Goal: Task Accomplishment & Management: Manage account settings

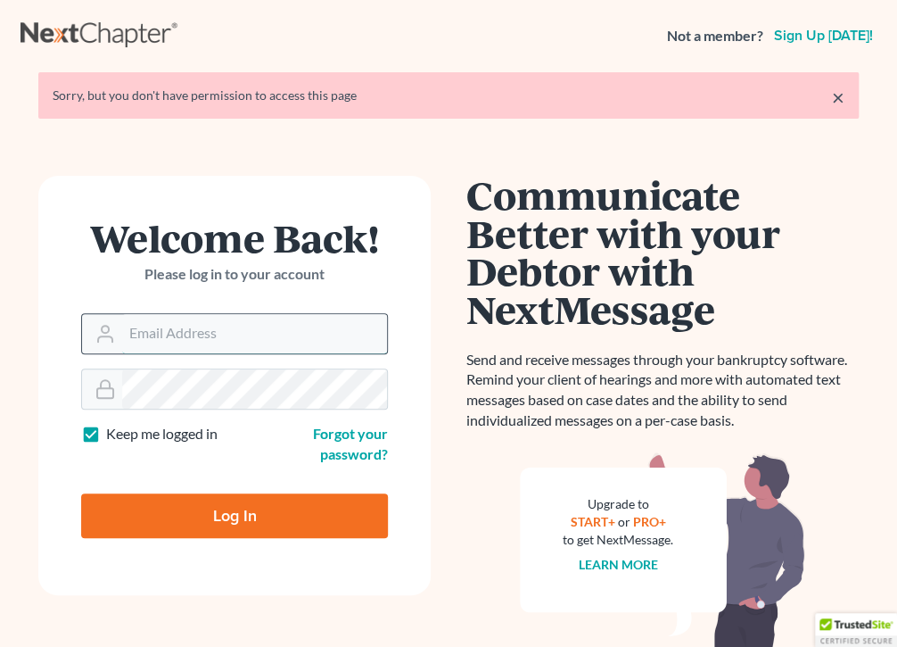
click at [233, 338] on input "Email Address" at bounding box center [254, 333] width 265 height 39
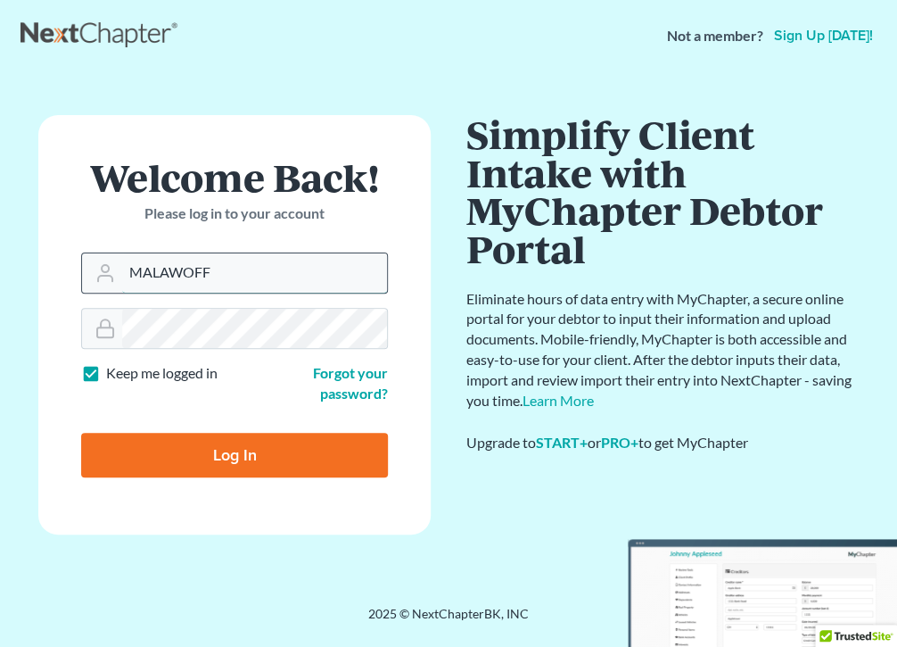
type input "MALAWOFF"
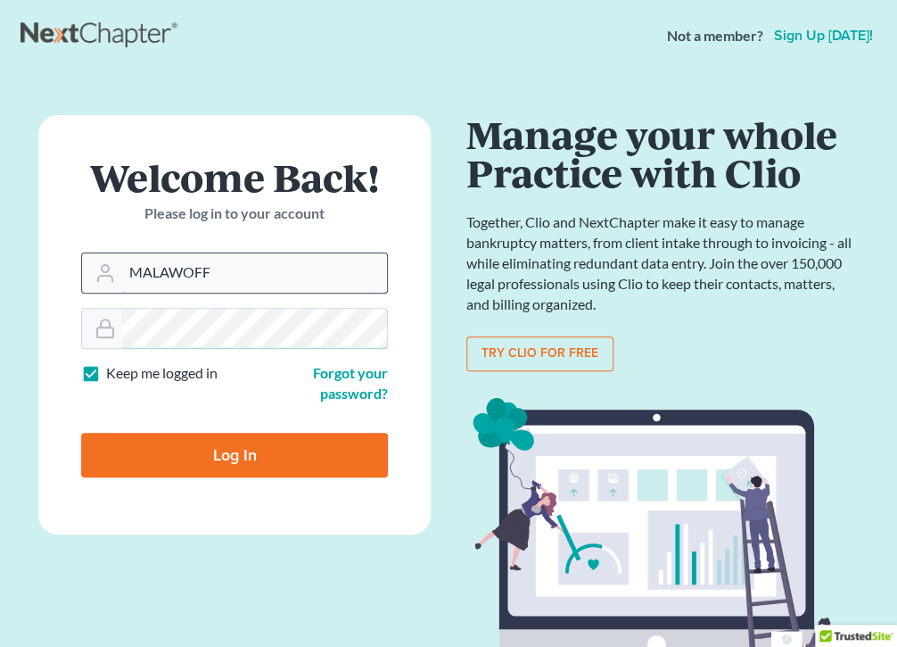
click at [81, 433] on input "Log In" at bounding box center [234, 455] width 307 height 45
type input "Thinking..."
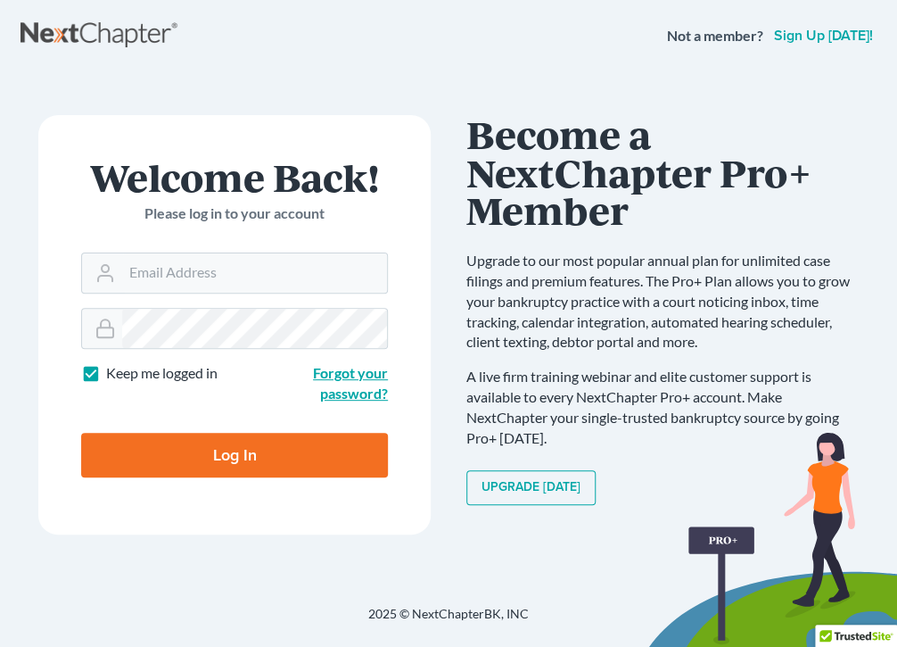
click at [349, 381] on link "Forgot your password?" at bounding box center [350, 382] width 75 height 37
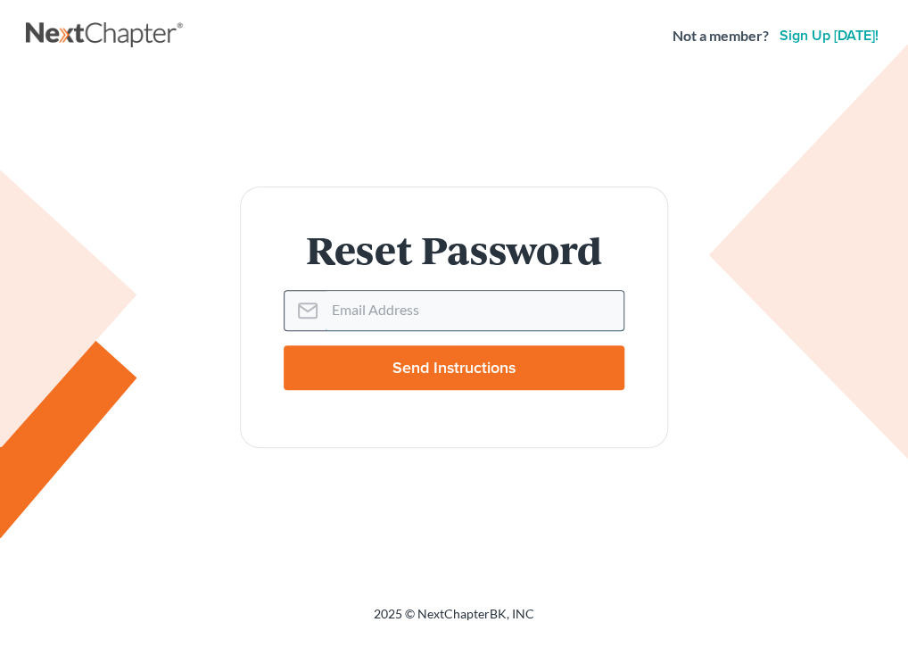
click at [384, 310] on input "Email Address" at bounding box center [474, 310] width 299 height 39
type input "MALAWOFF2MSN.COM"
click at [466, 362] on input "Send Instructions" at bounding box center [454, 367] width 341 height 45
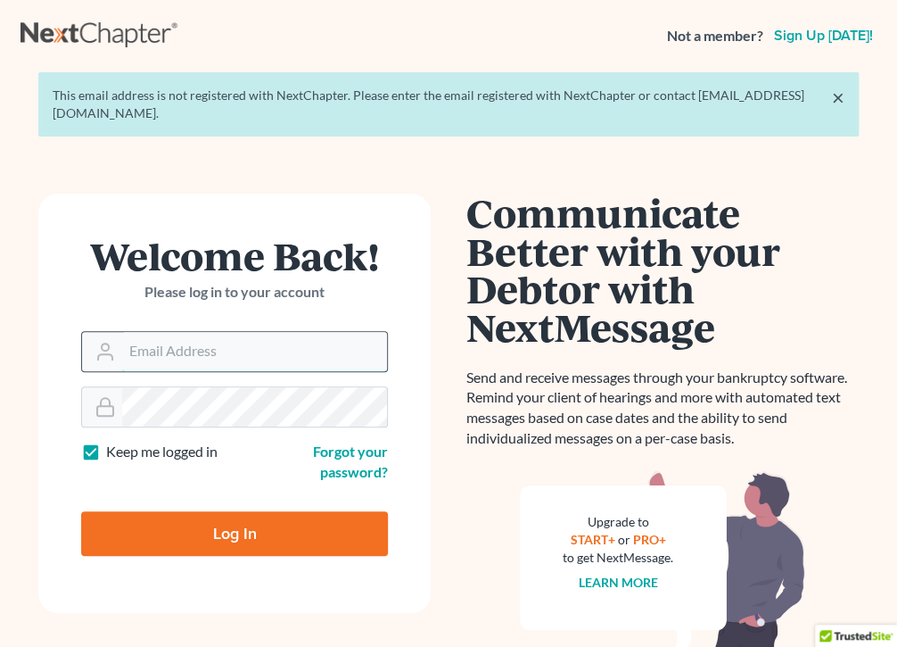
click at [225, 347] on input "Email Address" at bounding box center [254, 351] width 265 height 39
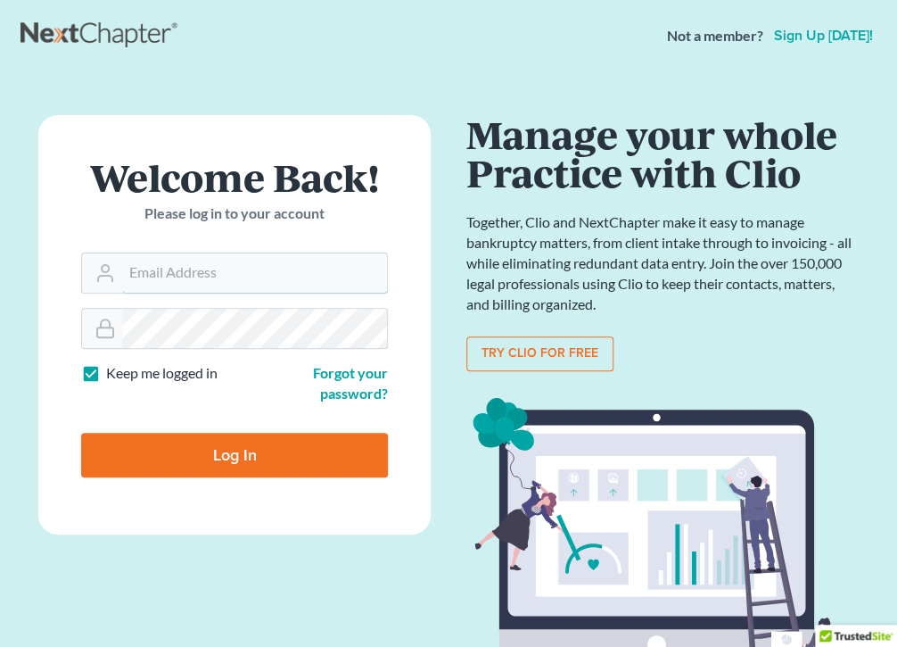
type input "MALAWOFF"
click at [81, 433] on input "Log In" at bounding box center [234, 455] width 307 height 45
type input "Thinking..."
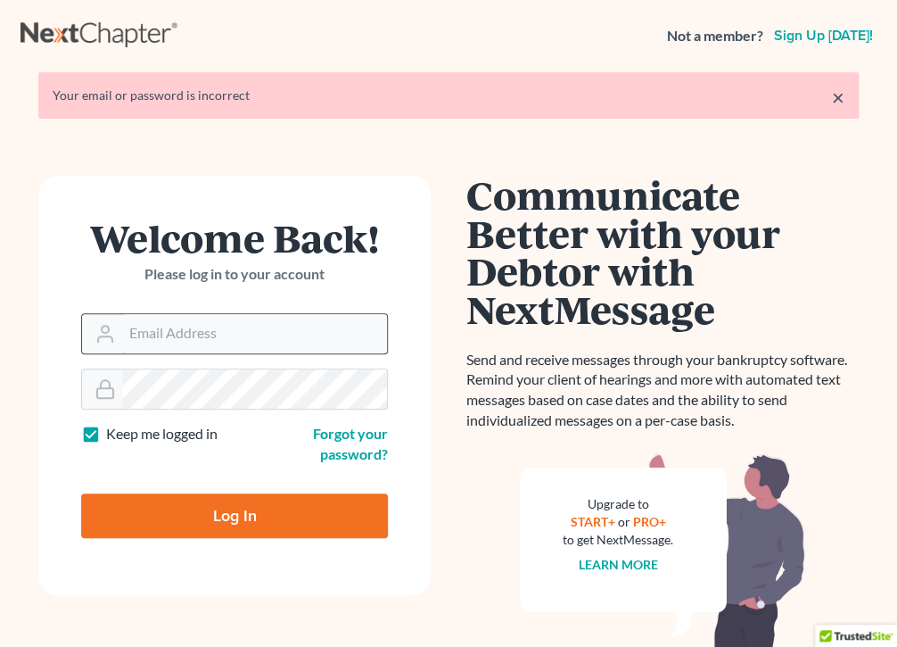
click at [235, 332] on input "Email Address" at bounding box center [254, 333] width 265 height 39
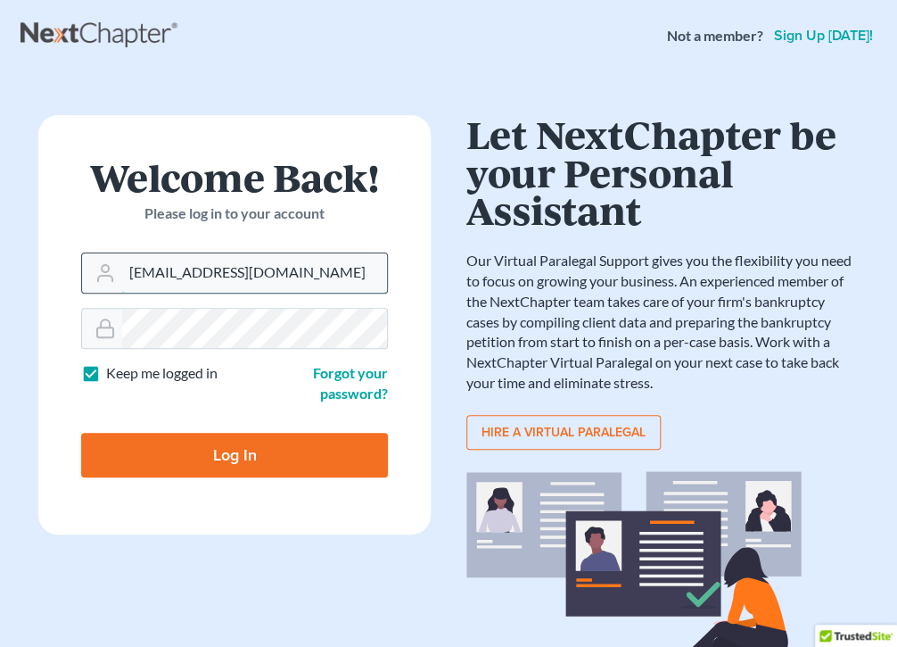
type input "MALAWOFF@MSN.COM"
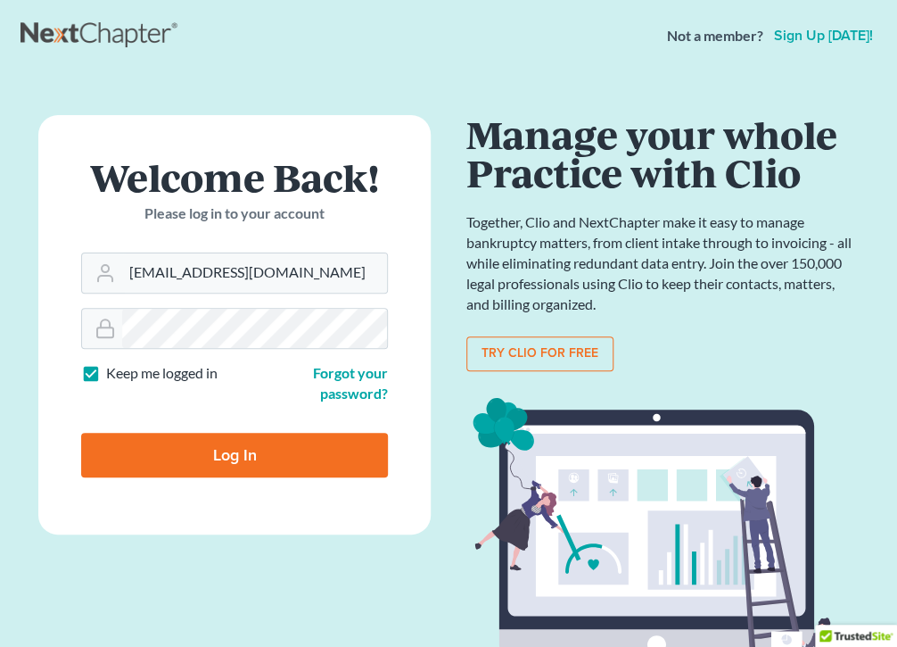
click at [229, 446] on input "Log In" at bounding box center [234, 455] width 307 height 45
type input "Thinking..."
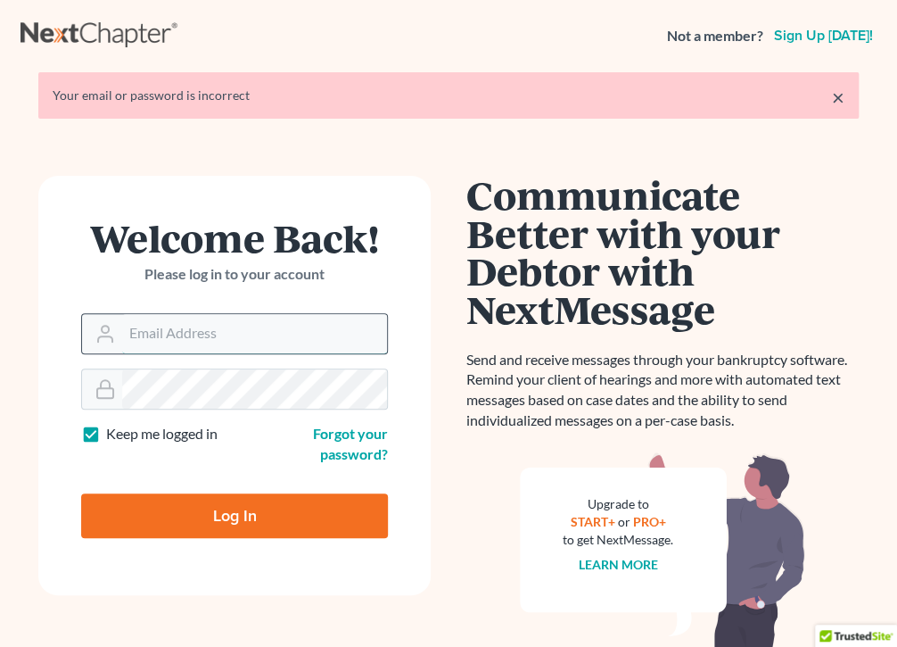
click at [231, 333] on input "Email Address" at bounding box center [254, 333] width 265 height 39
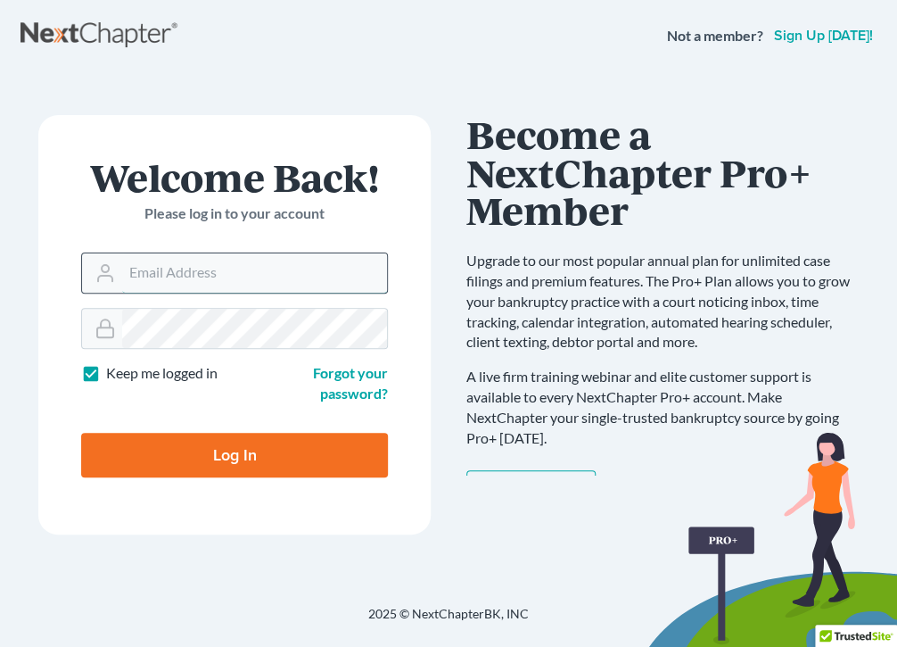
type input "MALAWOFF@MSN.COM"
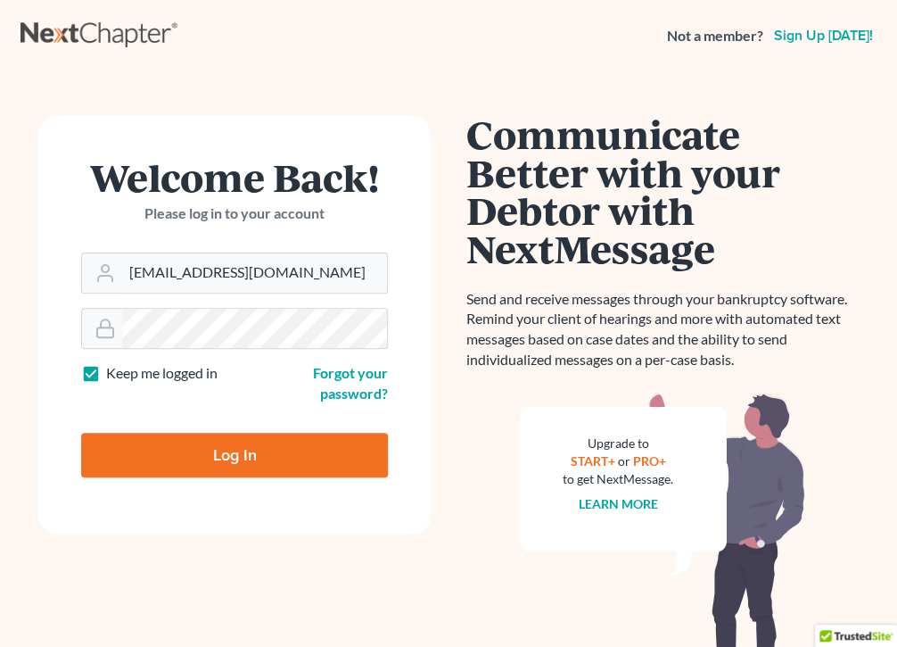
click at [262, 453] on input "Log In" at bounding box center [234, 455] width 307 height 45
type input "Thinking..."
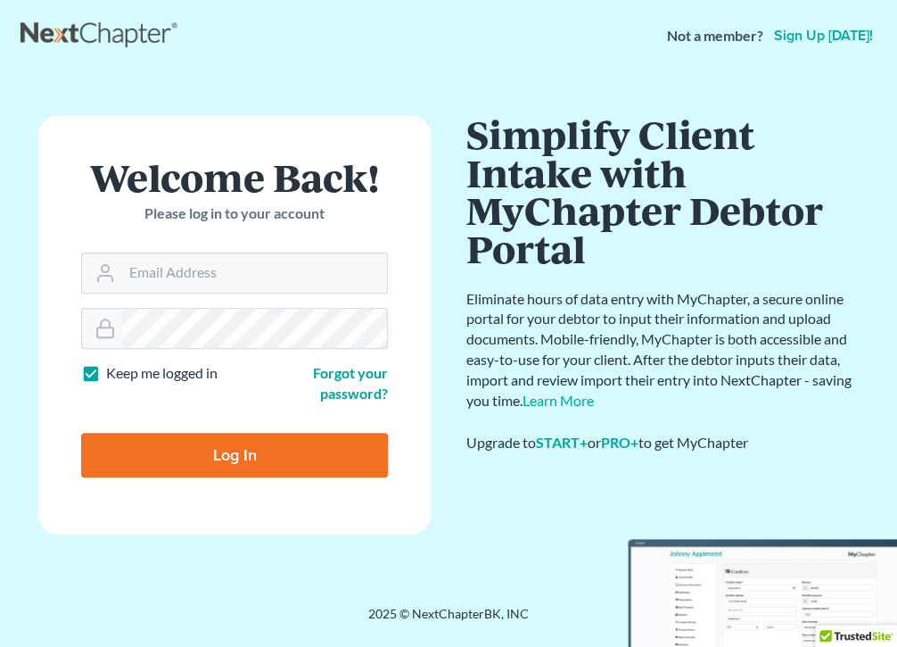
click at [357, 431] on div "Log In" at bounding box center [234, 447] width 307 height 59
click at [350, 381] on link "Forgot your password?" at bounding box center [350, 382] width 75 height 37
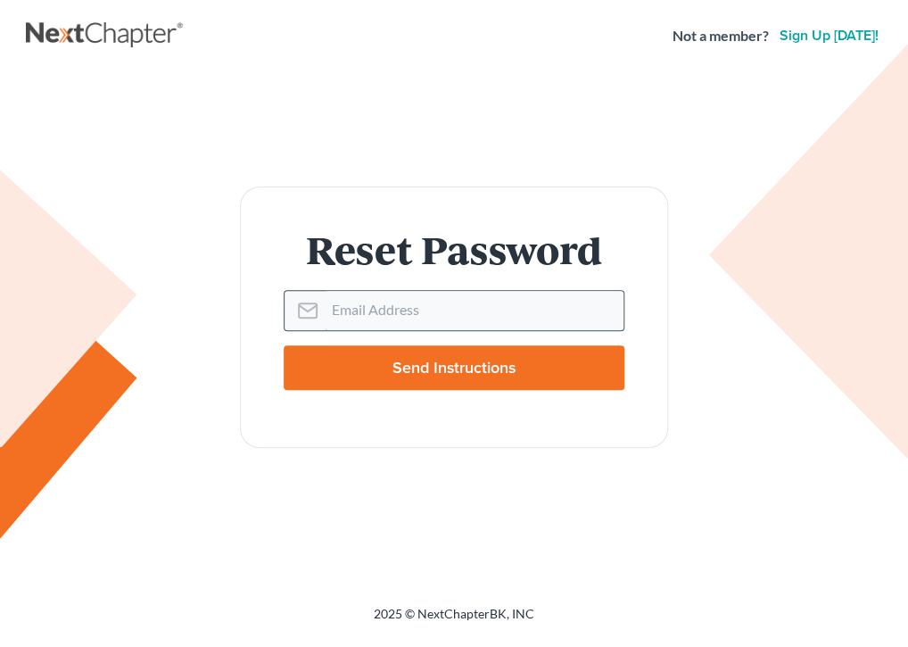
click at [432, 310] on input "Email Address" at bounding box center [474, 310] width 299 height 39
click at [463, 309] on input "Email Address" at bounding box center [474, 310] width 299 height 39
type input "[EMAIL_ADDRESS][DOMAIN_NAME]"
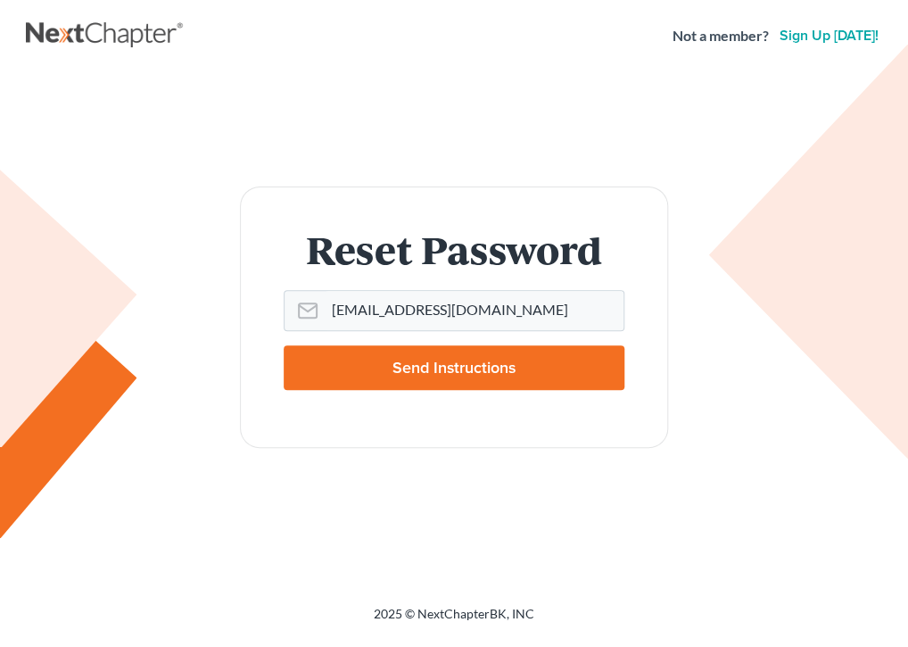
click at [457, 367] on input "Send Instructions" at bounding box center [454, 367] width 341 height 45
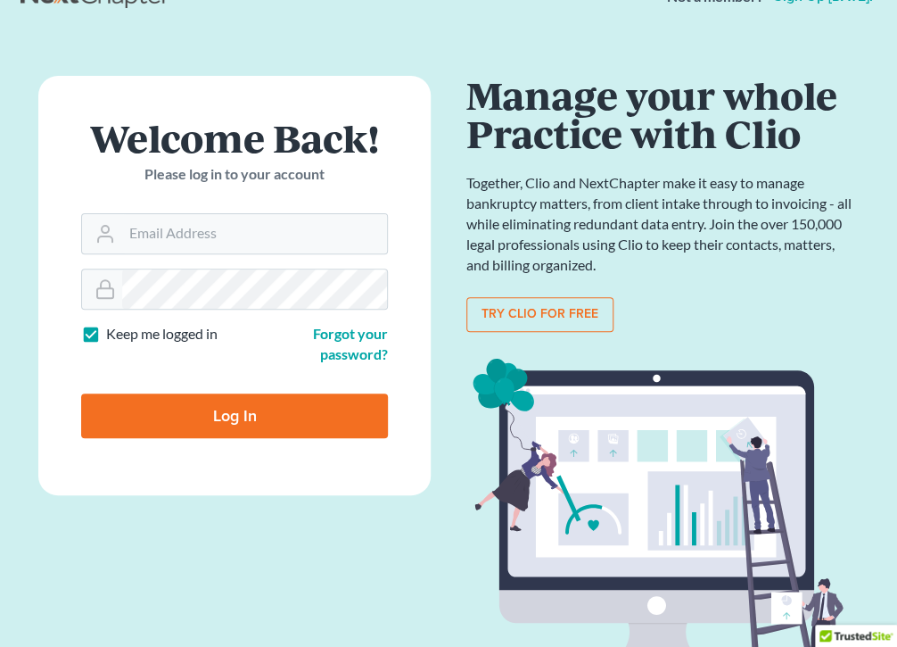
scroll to position [71, 0]
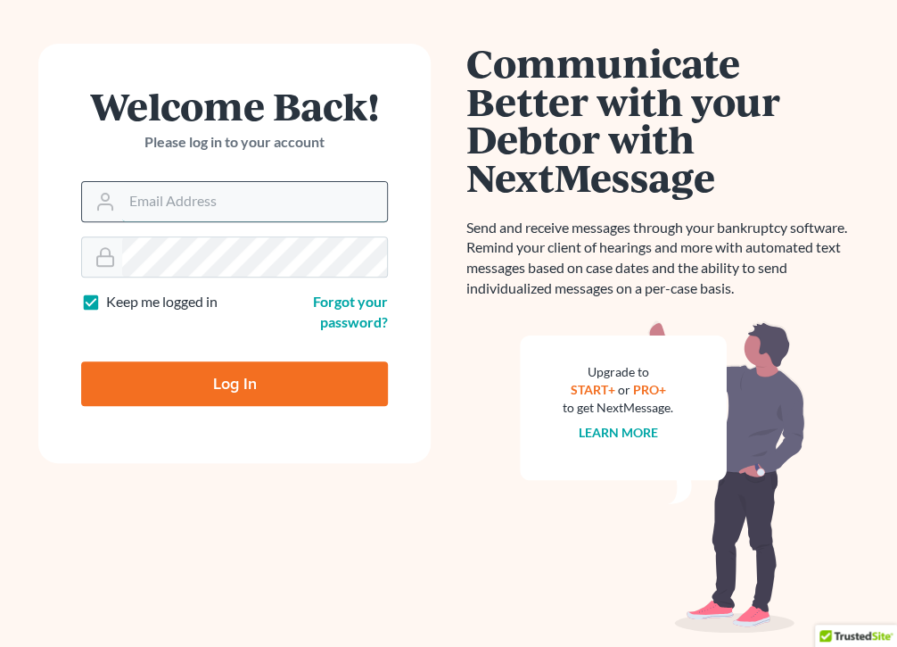
click at [171, 196] on input "Email Address" at bounding box center [254, 201] width 265 height 39
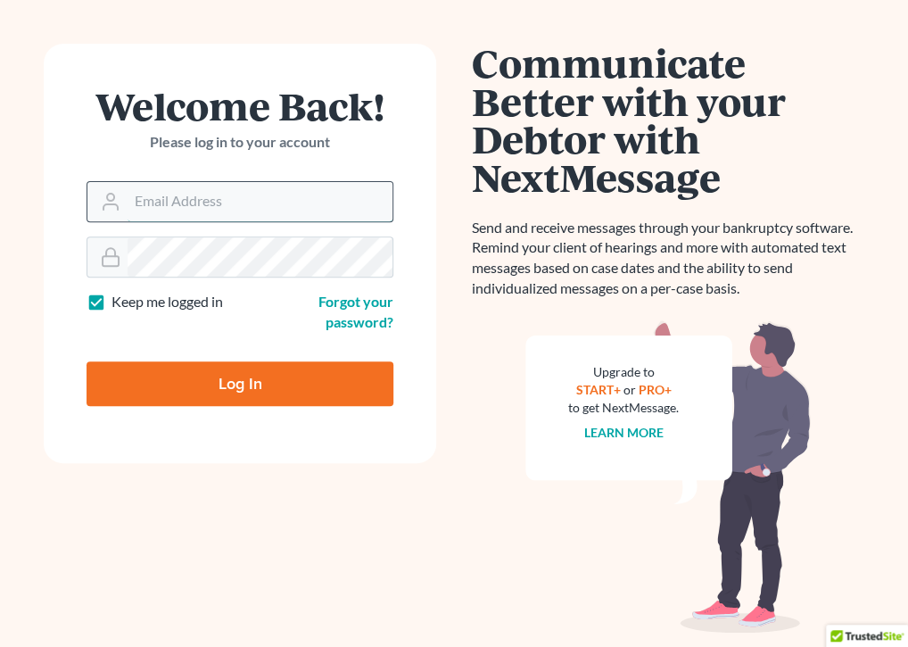
type input "[EMAIL_ADDRESS][DOMAIN_NAME]"
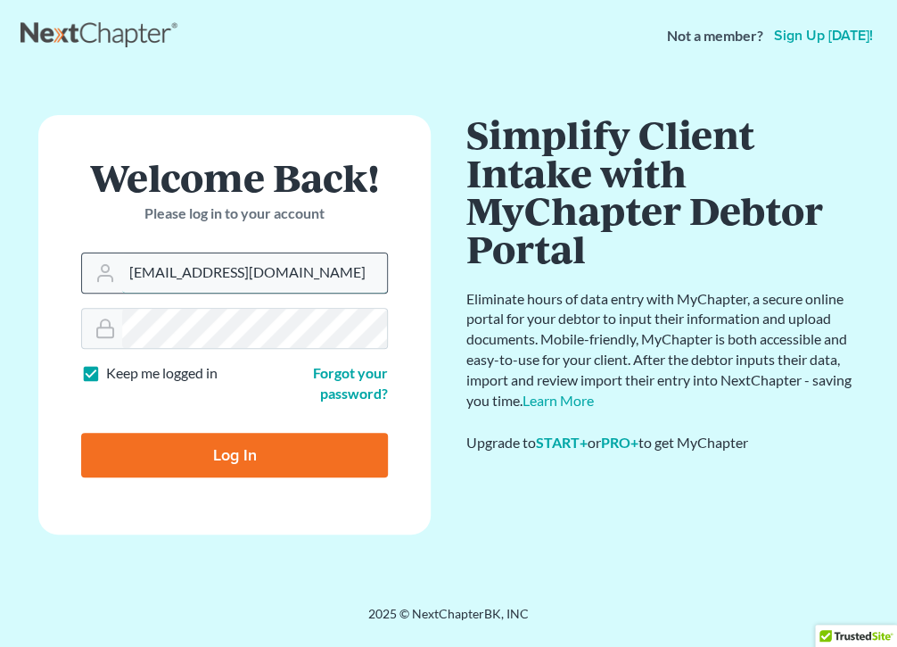
scroll to position [0, 0]
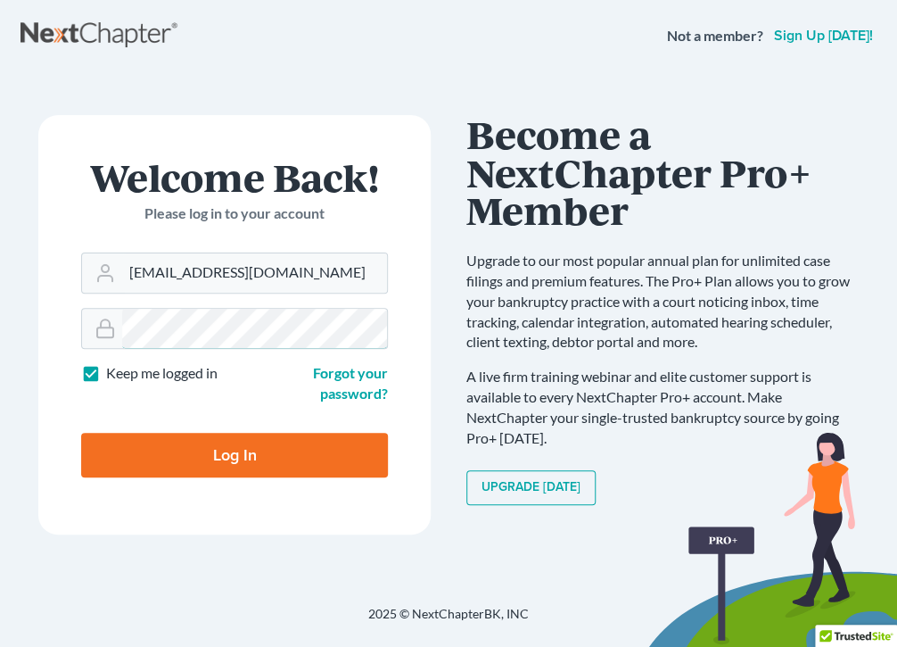
click at [81, 433] on input "Log In" at bounding box center [234, 455] width 307 height 45
type input "Thinking..."
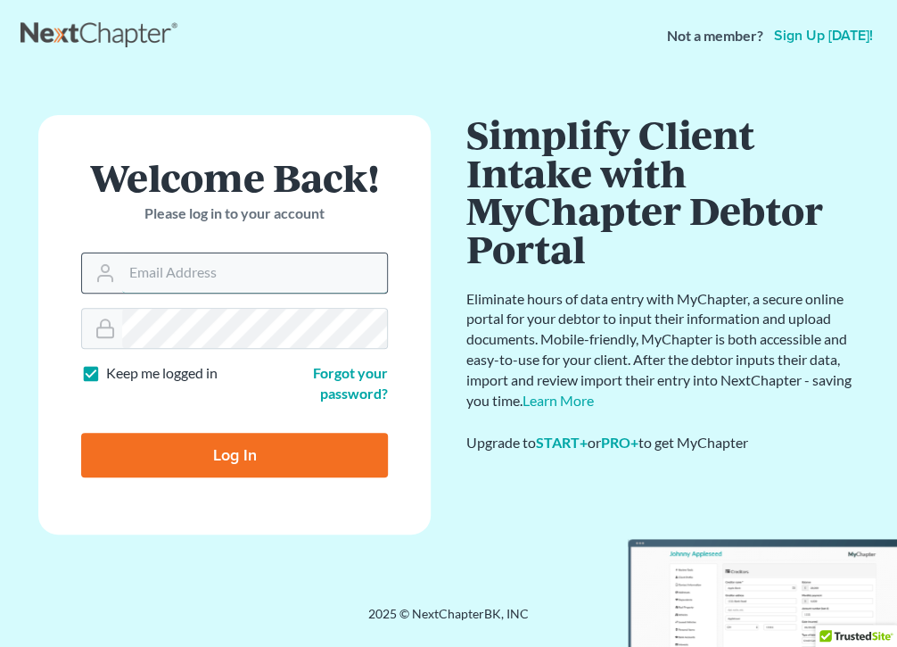
click at [226, 271] on input "Email Address" at bounding box center [254, 272] width 265 height 39
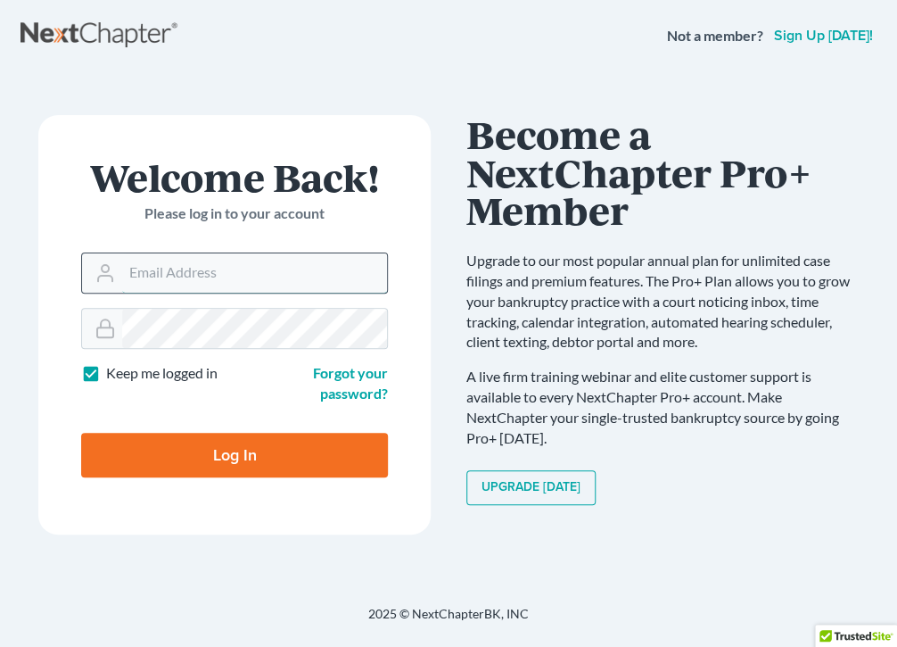
type input "[EMAIL_ADDRESS][DOMAIN_NAME]"
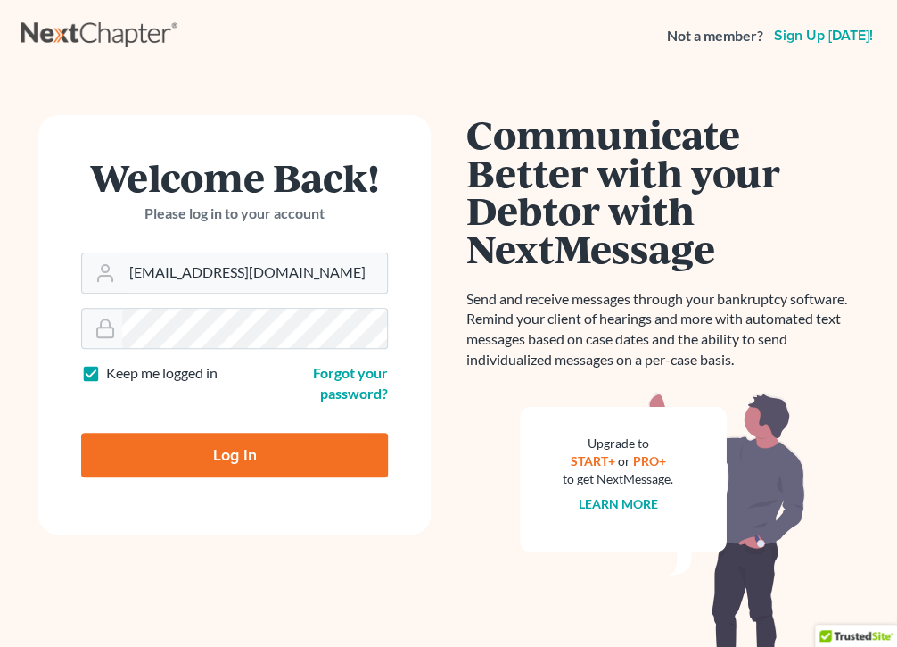
click at [249, 446] on input "Log In" at bounding box center [234, 455] width 307 height 45
type input "Thinking..."
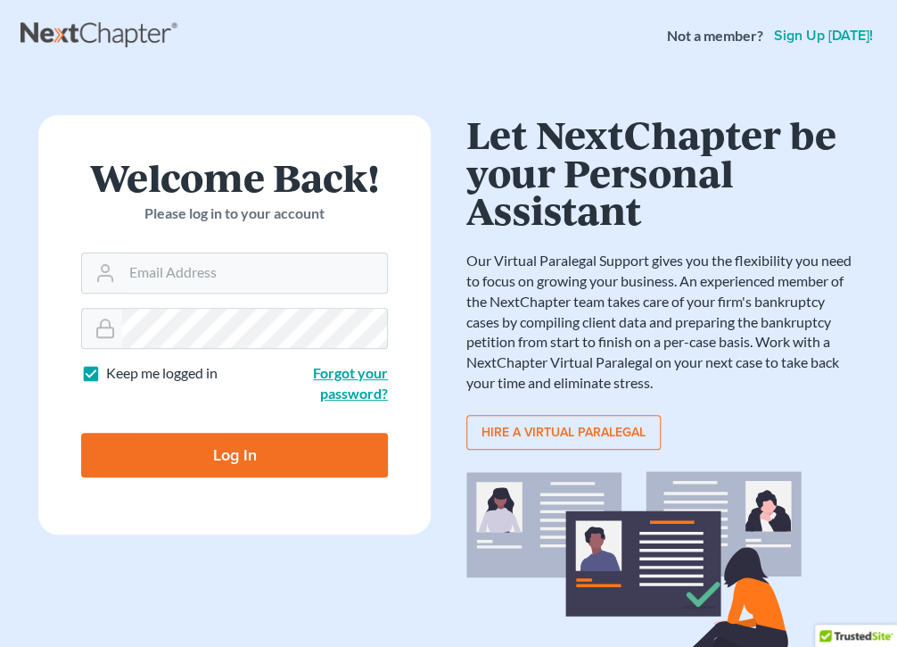
click at [347, 373] on link "Forgot your password?" at bounding box center [350, 382] width 75 height 37
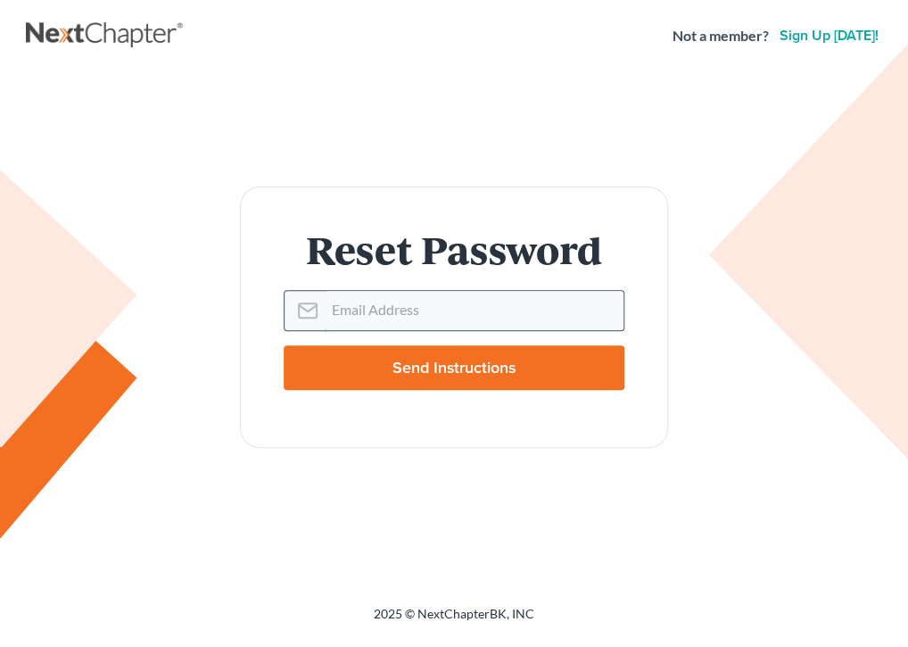
click at [431, 310] on input "Email Address" at bounding box center [474, 310] width 299 height 39
type input "[EMAIL_ADDRESS][DOMAIN_NAME]"
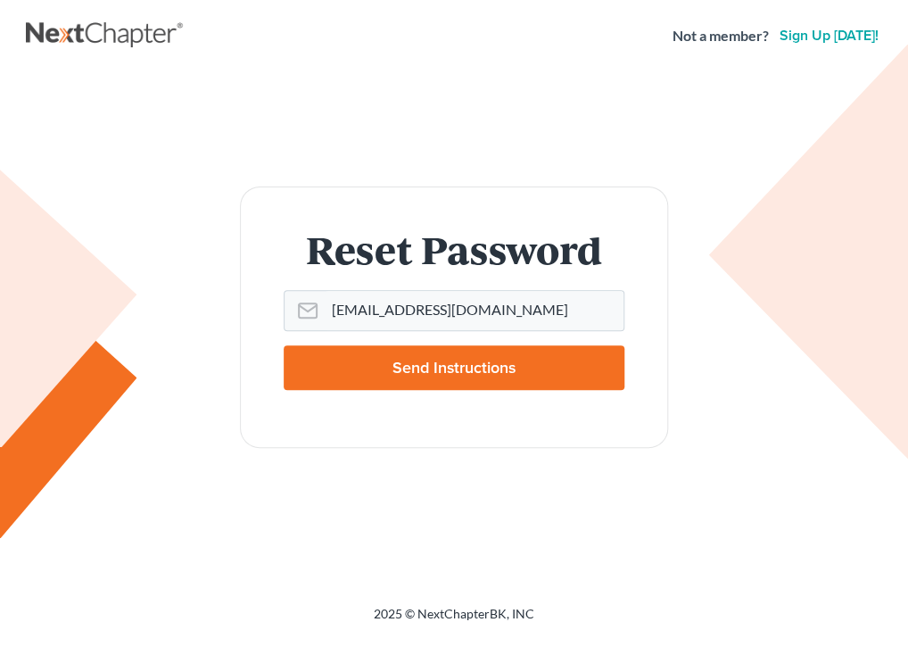
click at [443, 366] on input "Send Instructions" at bounding box center [454, 367] width 341 height 45
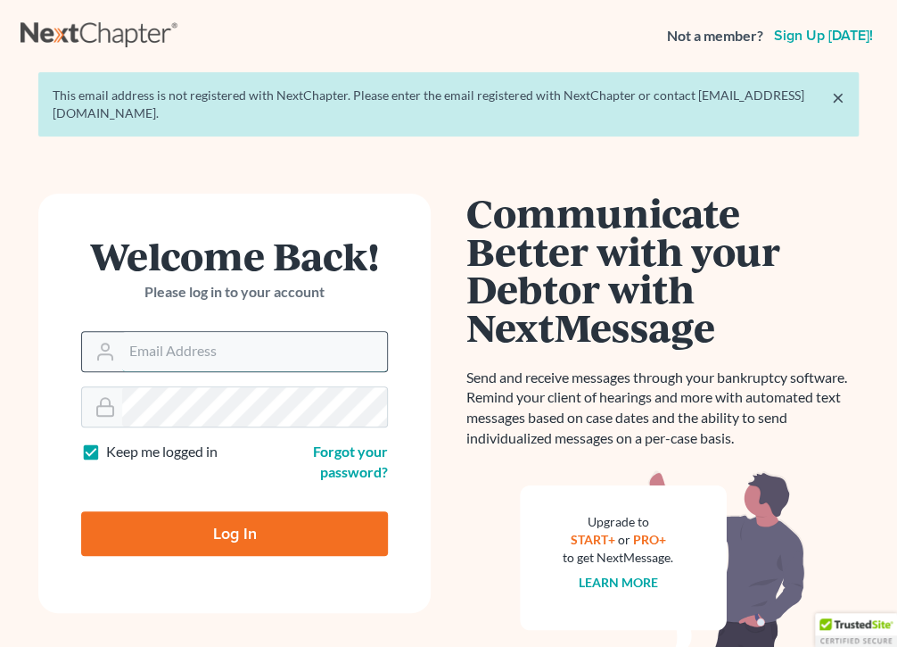
click at [228, 347] on input "Email Address" at bounding box center [254, 351] width 265 height 39
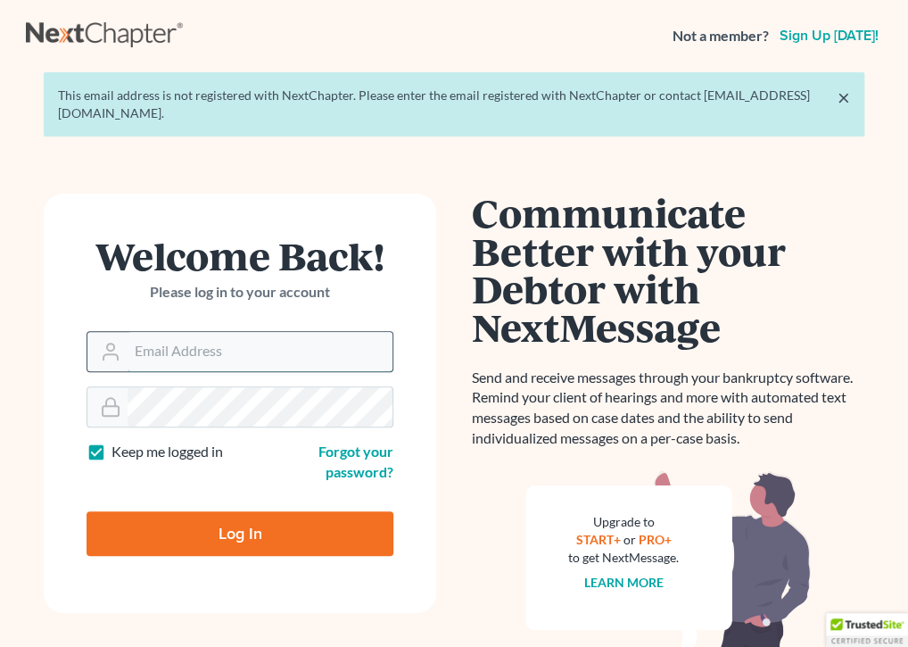
type input "[EMAIL_ADDRESS][DOMAIN_NAME]"
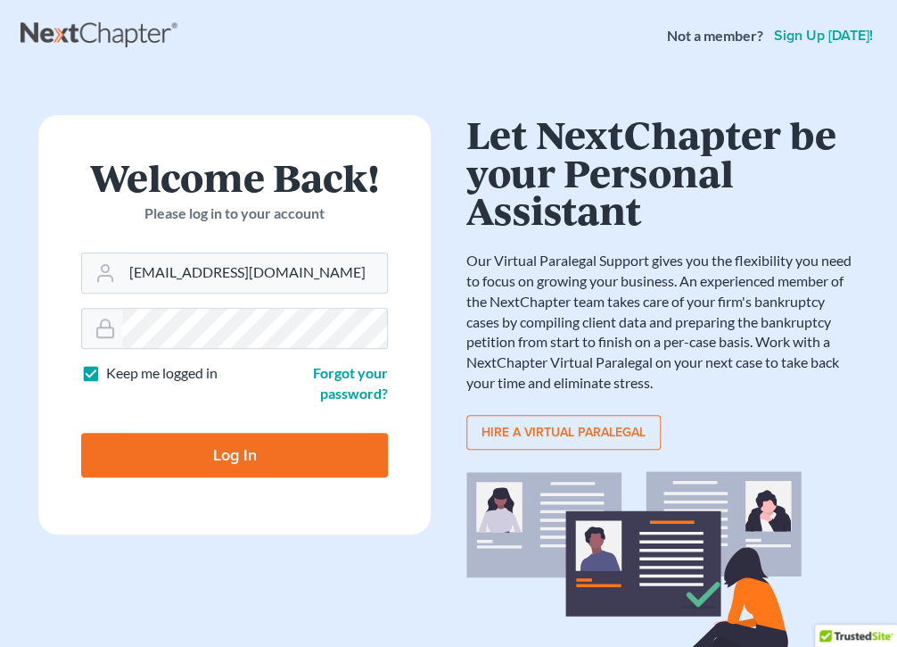
click at [240, 447] on input "Log In" at bounding box center [234, 455] width 307 height 45
type input "Thinking..."
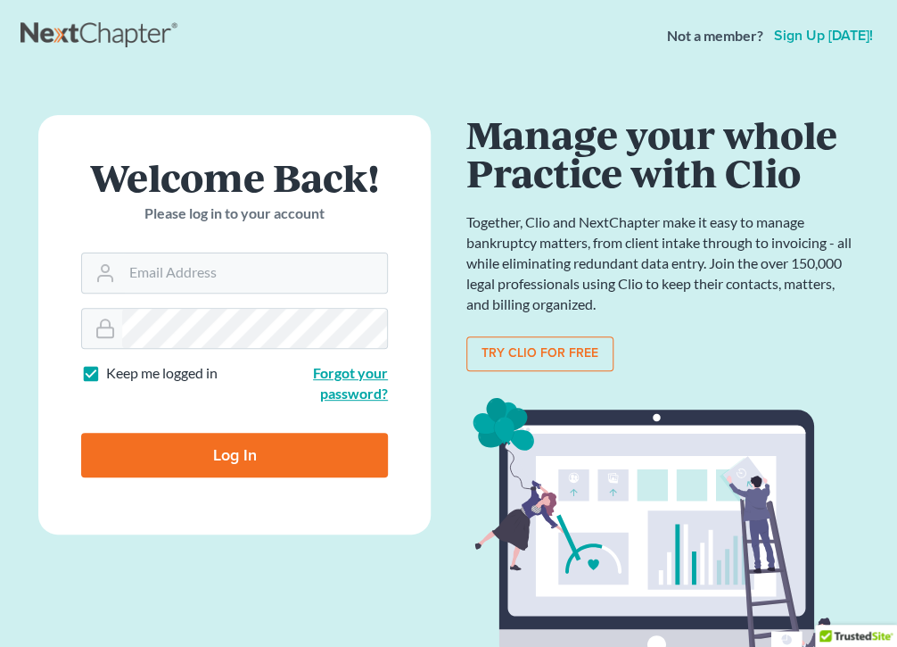
click at [343, 375] on link "Forgot your password?" at bounding box center [350, 382] width 75 height 37
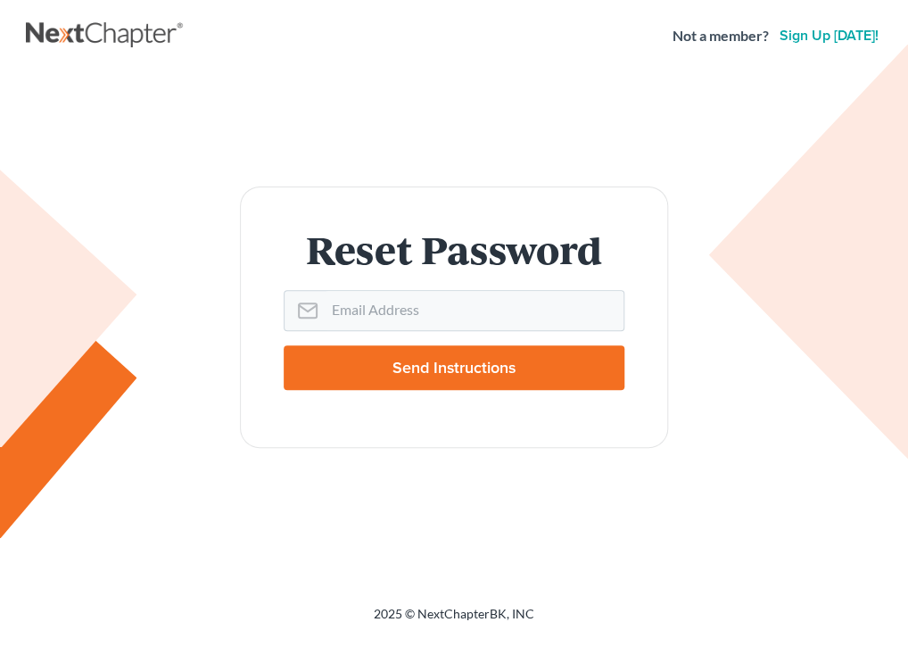
click at [557, 268] on h1 "Reset Password" at bounding box center [454, 249] width 341 height 38
click at [445, 307] on input "Email Address" at bounding box center [474, 310] width 299 height 39
type input "malawoff@msn.com"
click at [433, 364] on input "Send Instructions" at bounding box center [454, 367] width 341 height 45
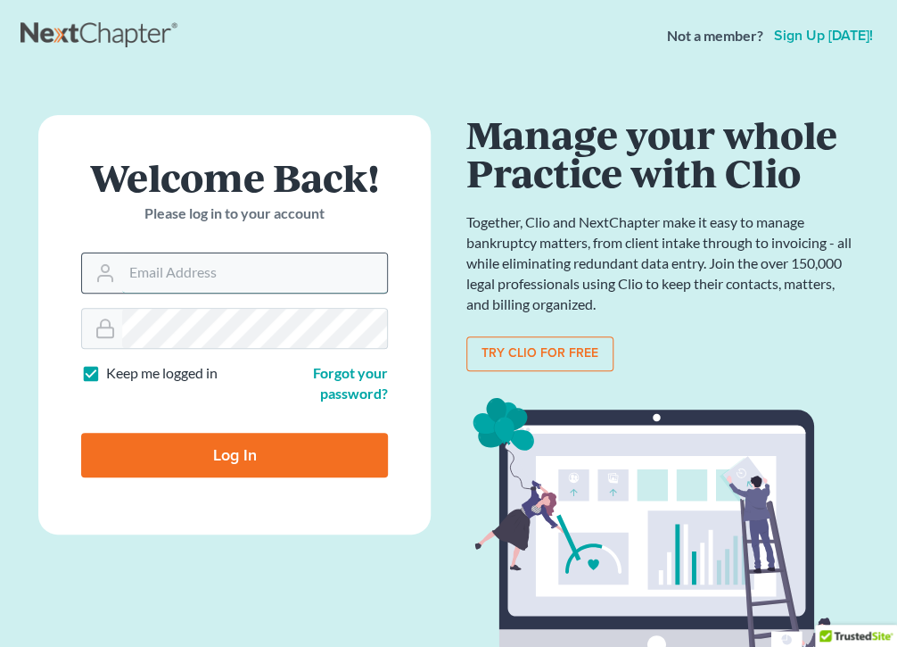
click at [246, 265] on input "Email Address" at bounding box center [254, 272] width 265 height 39
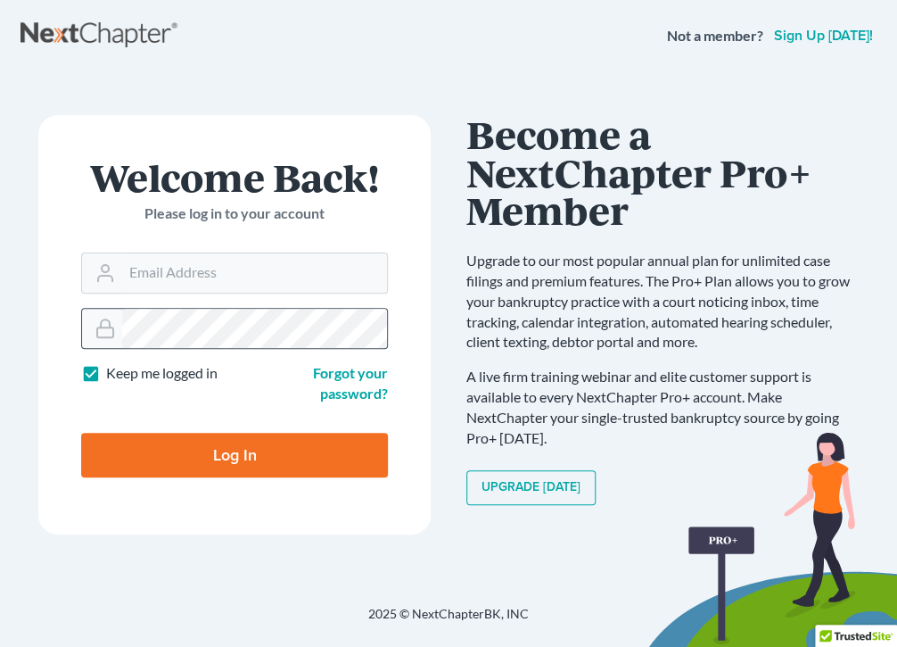
click at [111, 329] on icon at bounding box center [105, 328] width 21 height 21
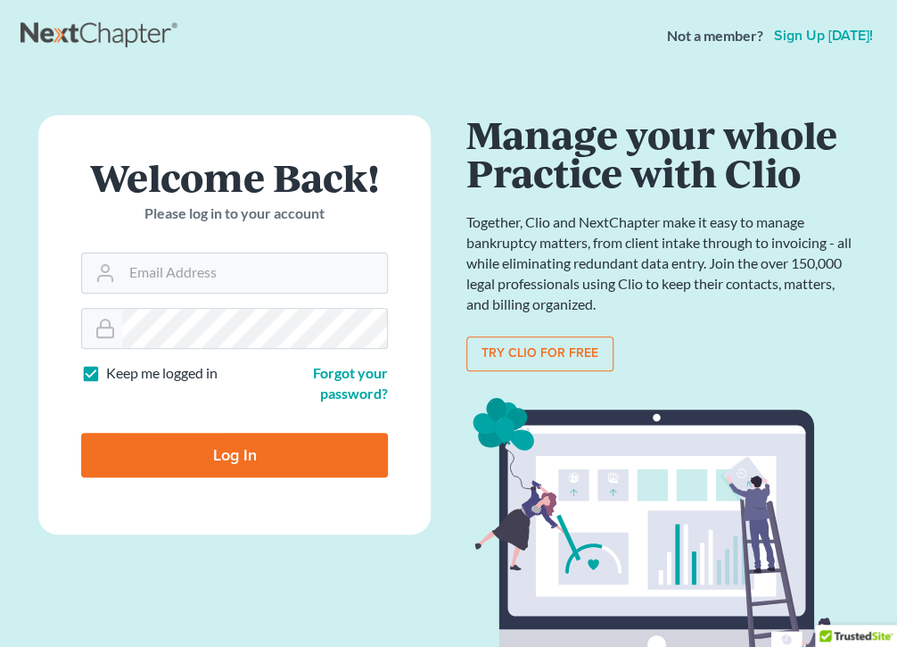
click at [106, 374] on label "Keep me logged in" at bounding box center [161, 373] width 111 height 21
click at [113, 374] on input "Keep me logged in" at bounding box center [119, 369] width 12 height 12
checkbox input "false"
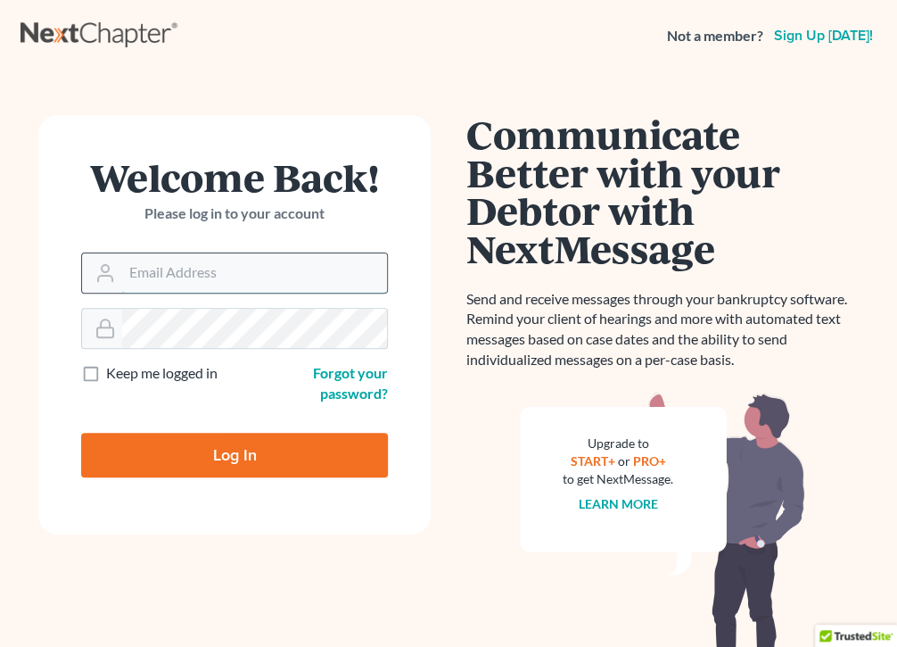
click at [226, 278] on input "Email Address" at bounding box center [254, 272] width 265 height 39
type input "[EMAIL_ADDRESS][DOMAIN_NAME]"
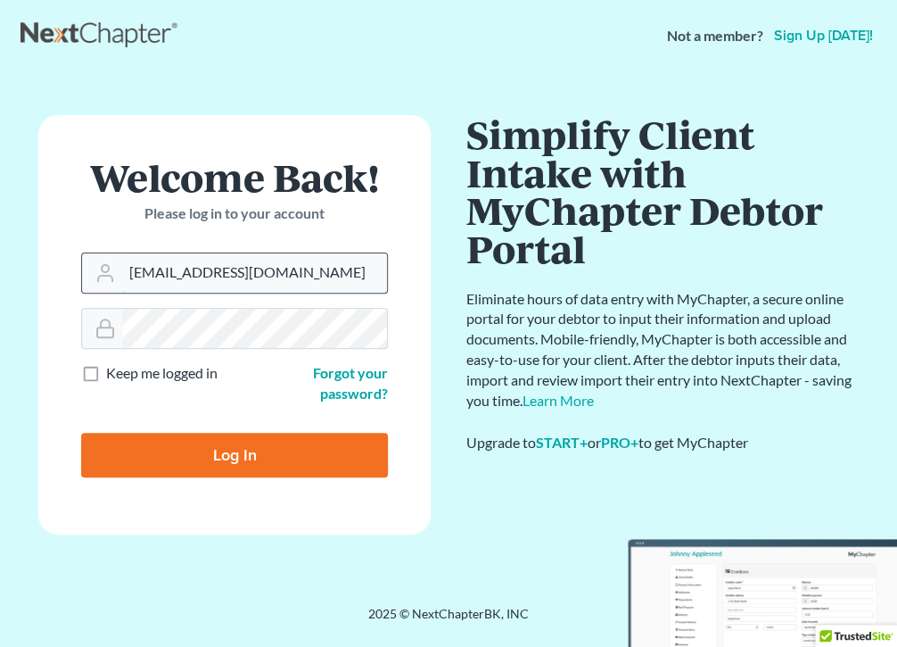
click at [310, 271] on input "[EMAIL_ADDRESS][DOMAIN_NAME]" at bounding box center [254, 272] width 265 height 39
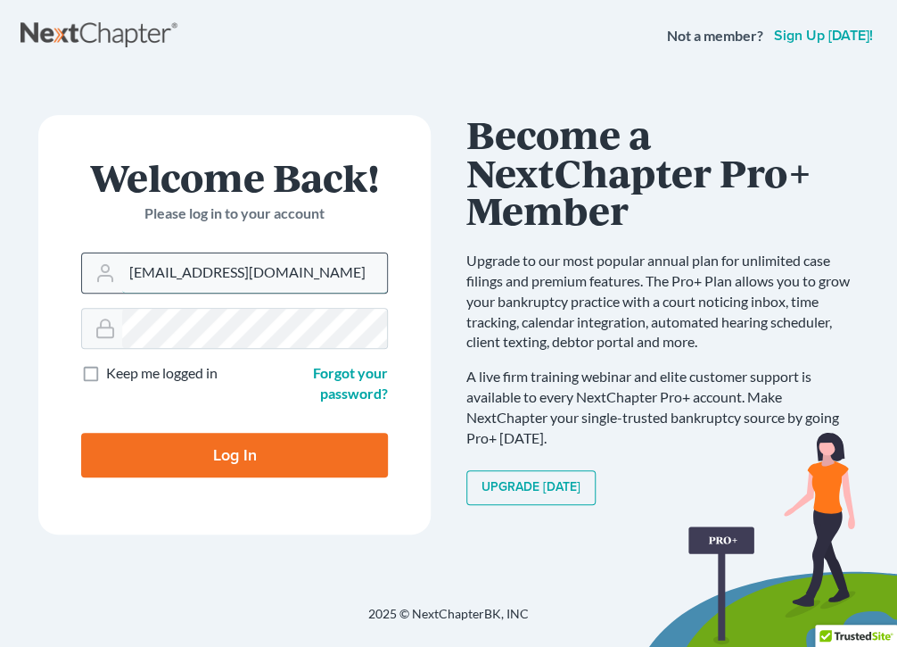
click at [294, 278] on input "[EMAIL_ADDRESS][DOMAIN_NAME]" at bounding box center [254, 272] width 265 height 39
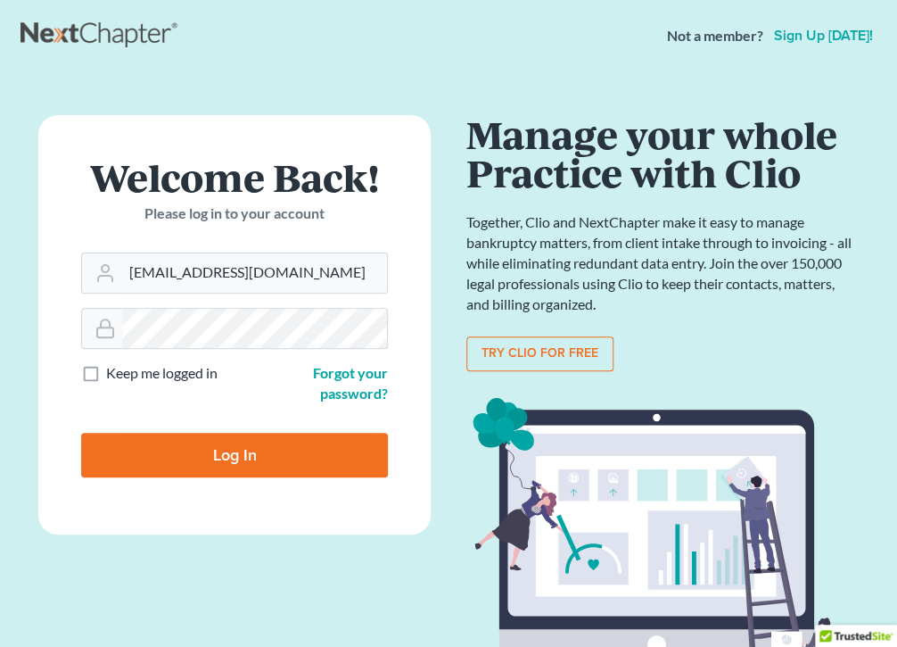
click at [808, 33] on link "Sign up [DATE]!" at bounding box center [824, 36] width 106 height 14
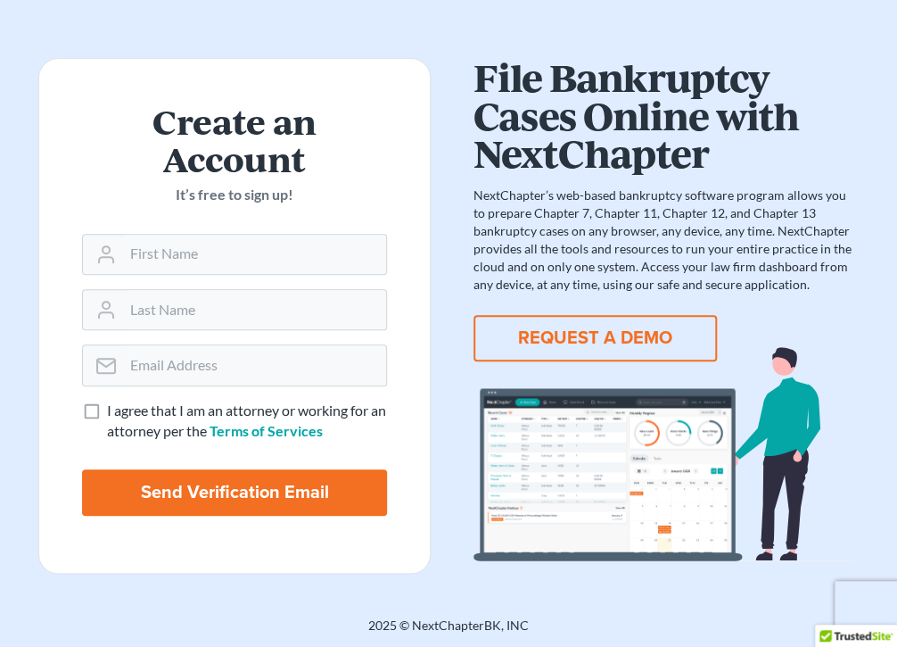
scroll to position [5, 0]
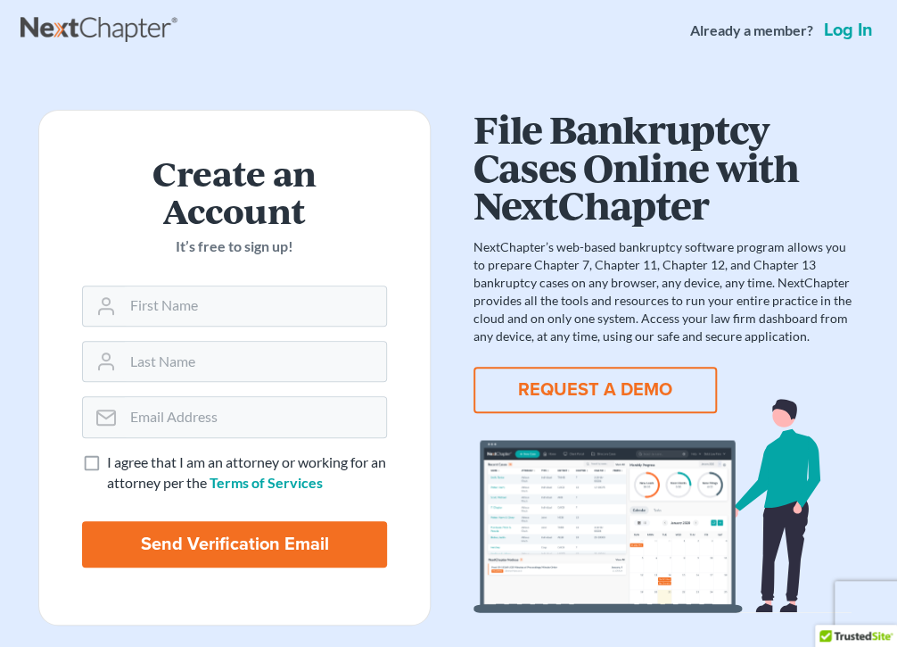
click at [842, 29] on link "Log in" at bounding box center [849, 30] width 56 height 18
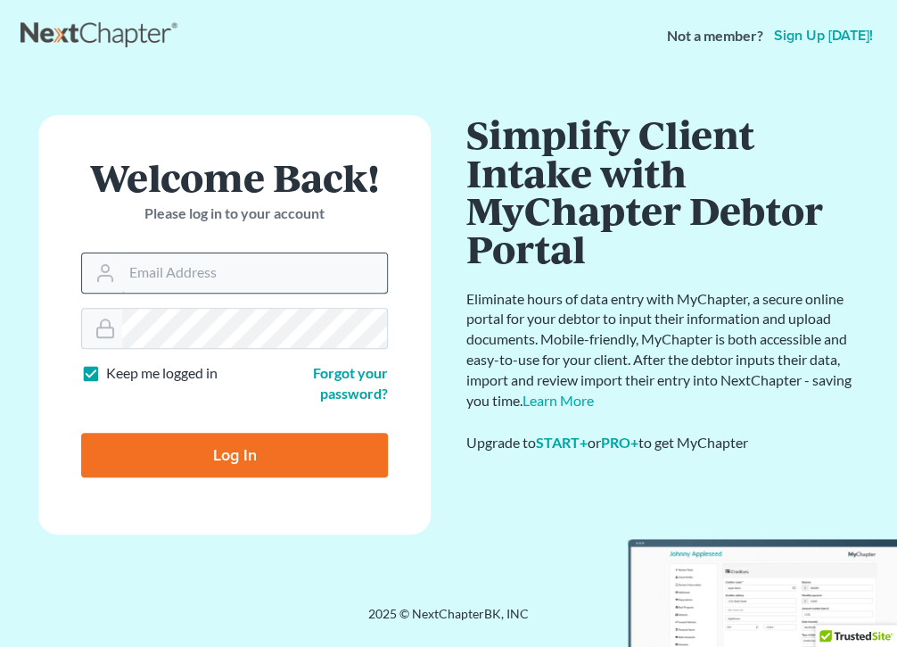
click at [182, 268] on input "Email Address" at bounding box center [254, 272] width 265 height 39
type input "[EMAIL_ADDRESS][DOMAIN_NAME]"
